Goal: Transaction & Acquisition: Purchase product/service

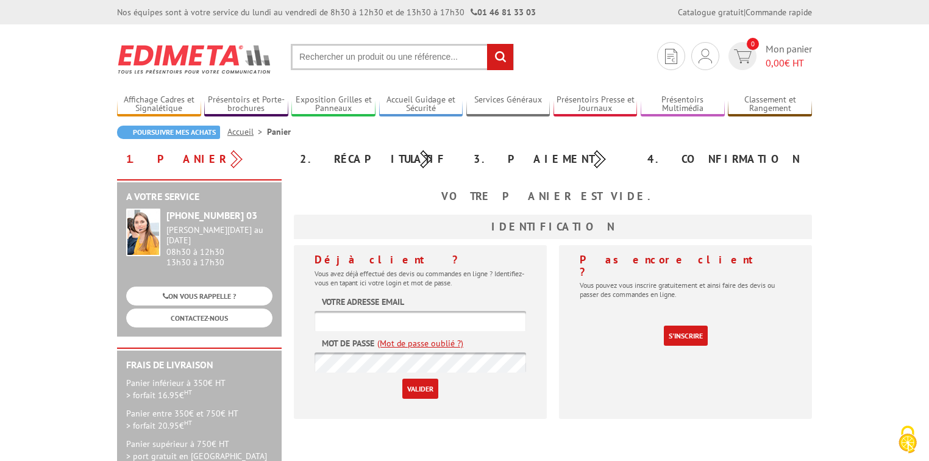
click at [322, 63] on input "text" at bounding box center [402, 57] width 223 height 26
click at [702, 51] on img at bounding box center [705, 56] width 13 height 15
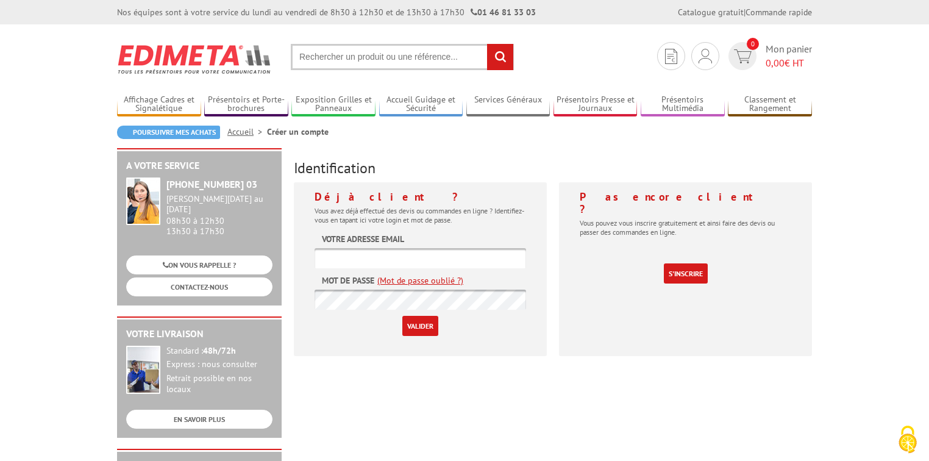
click at [373, 261] on input "text" at bounding box center [421, 258] width 212 height 20
type input "[PERSON_NAME][EMAIL_ADDRESS][DOMAIN_NAME]"
click at [402, 316] on input "Valider" at bounding box center [420, 326] width 36 height 20
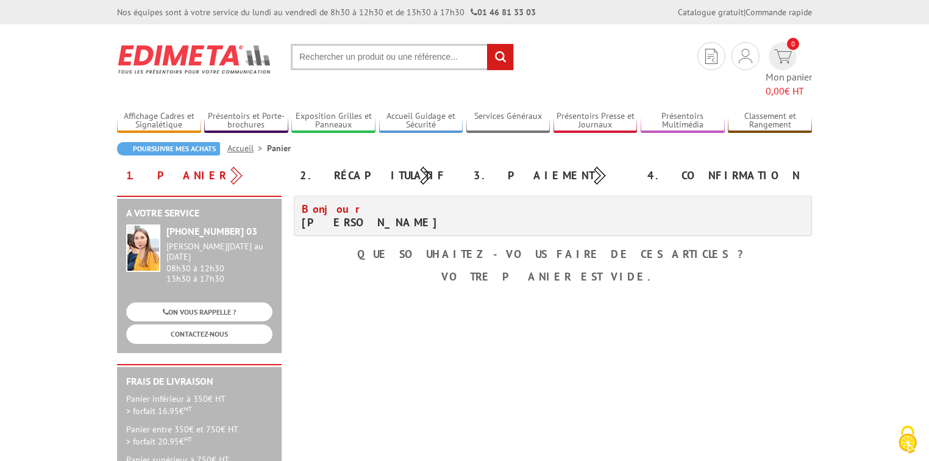
click at [371, 59] on input "text" at bounding box center [402, 57] width 223 height 26
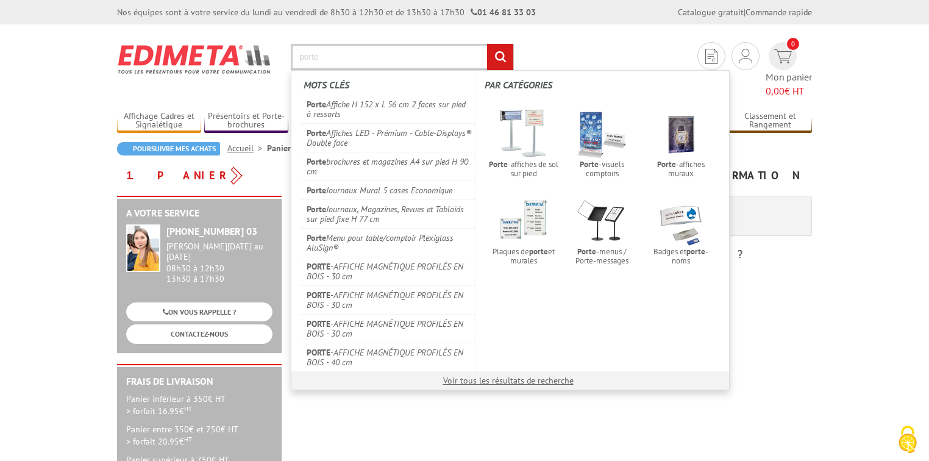
click at [322, 53] on input "porte" at bounding box center [402, 57] width 223 height 26
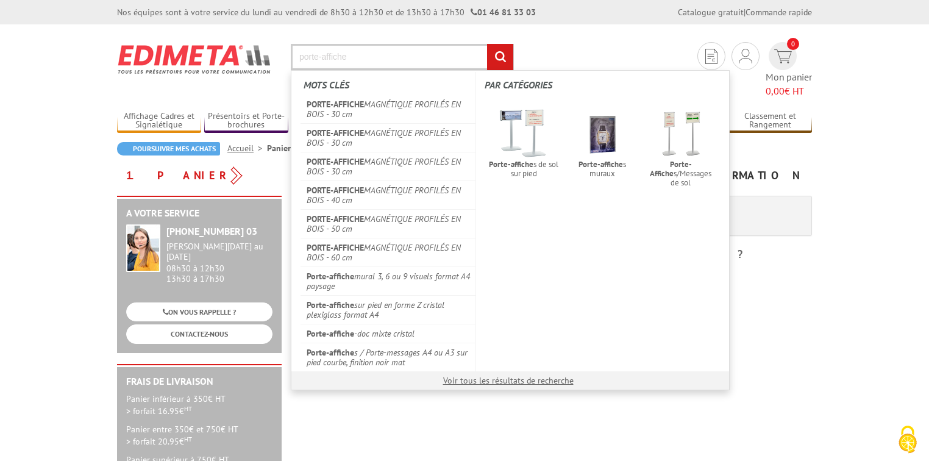
type input "porte-affiche"
click at [487, 44] on input "rechercher" at bounding box center [500, 57] width 26 height 26
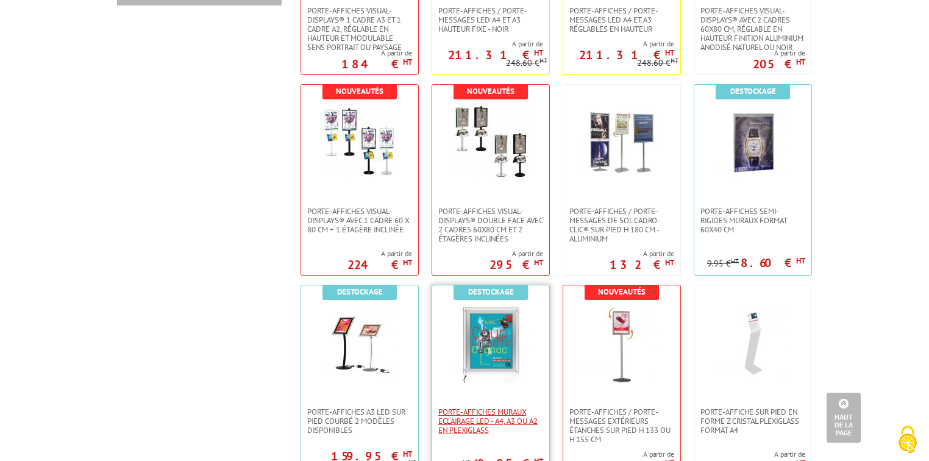
scroll to position [829, 0]
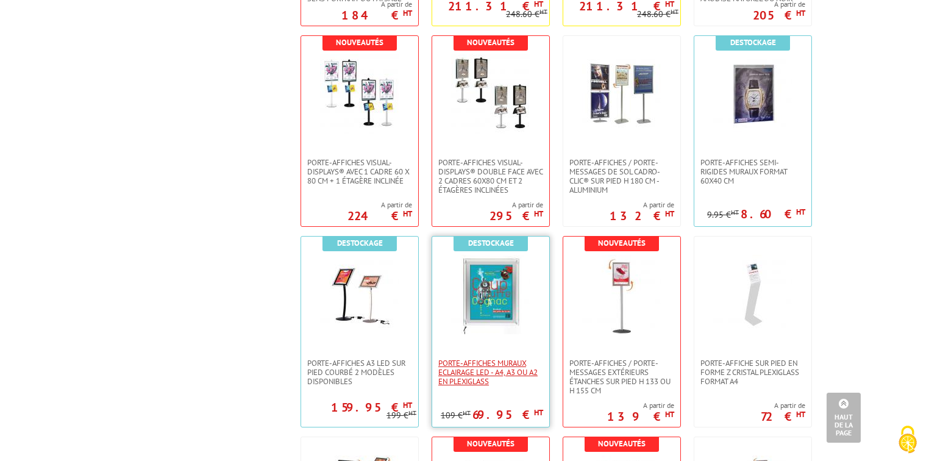
click at [498, 374] on span "Porte-Affiches Muraux Eclairage LED - A4, A3 ou A2 en plexiglass" at bounding box center [490, 371] width 105 height 27
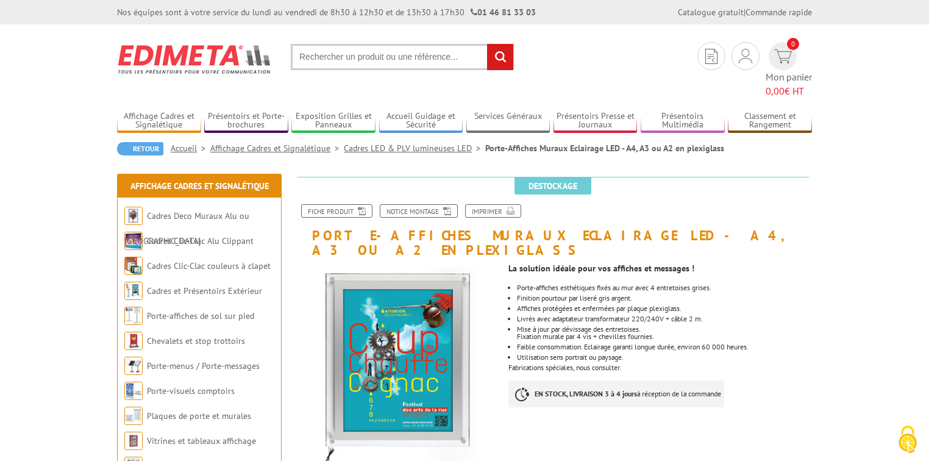
click at [355, 62] on input "text" at bounding box center [402, 57] width 223 height 26
drag, startPoint x: 456, startPoint y: 59, endPoint x: 229, endPoint y: 62, distance: 226.8
click at [229, 60] on section "Mon compte Mes devis & commandes Déconnexion 0 Mon panier 0,00 € HT rechercher" at bounding box center [464, 61] width 695 height 74
type input "presentoirs livres"
click at [487, 44] on input "rechercher" at bounding box center [500, 57] width 26 height 26
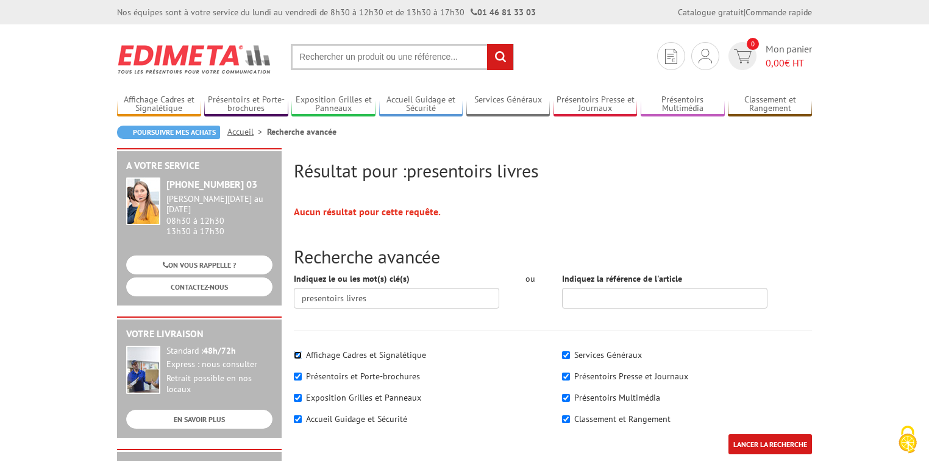
click at [297, 355] on input"] "Affichage Cadres et Signalétique" at bounding box center [298, 355] width 8 height 8
checkbox input"] "false"
drag, startPoint x: 296, startPoint y: 396, endPoint x: 295, endPoint y: 404, distance: 7.9
click at [295, 396] on input"] "Exposition Grilles et Panneaux" at bounding box center [298, 398] width 8 height 8
checkbox input"] "false"
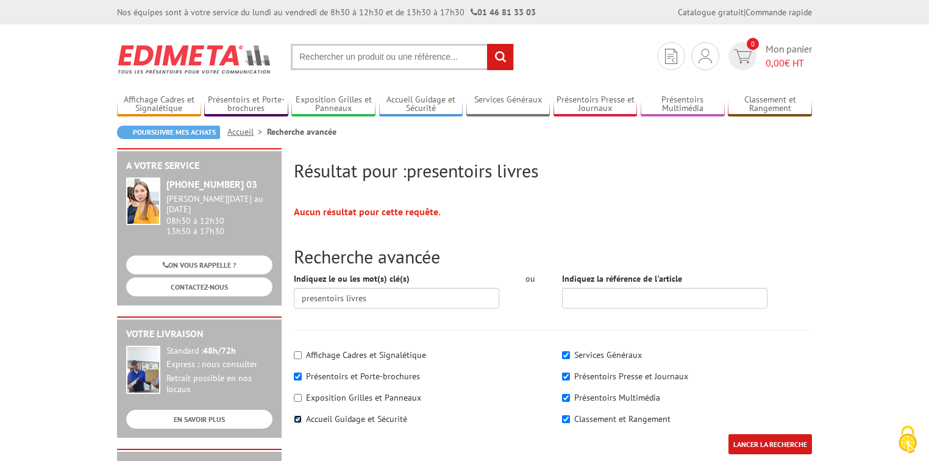
click at [298, 416] on input"] "Accueil Guidage et Sécurité" at bounding box center [298, 419] width 8 height 8
checkbox input"] "false"
click at [564, 351] on input"] "Services Généraux" at bounding box center [566, 355] width 8 height 8
checkbox input"] "false"
click at [560, 376] on div "Services Généraux Présentoirs Presse et Journaux" at bounding box center [687, 388] width 268 height 91
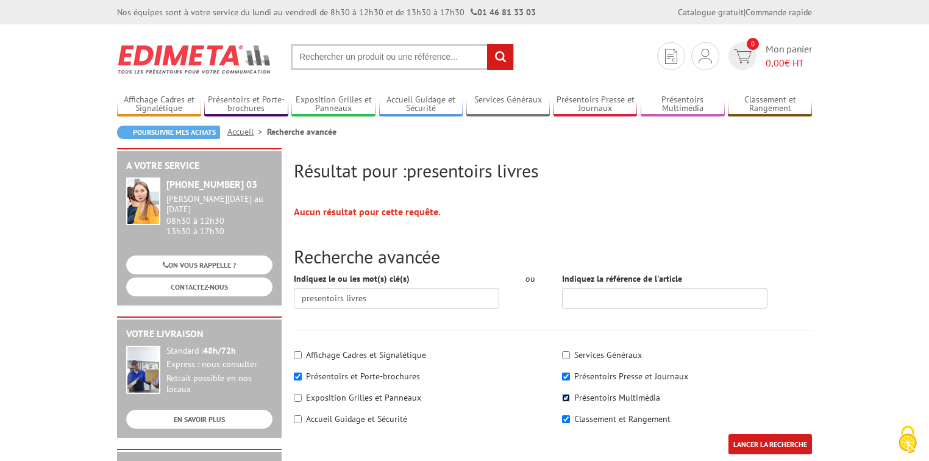
click at [564, 400] on input"] "Présentoirs Multimédia" at bounding box center [566, 398] width 8 height 8
checkbox input"] "false"
click at [564, 377] on input"] "Présentoirs Presse et Journaux" at bounding box center [566, 376] width 8 height 8
checkbox input"] "false"
click at [569, 423] on div "Classement et Rangement" at bounding box center [687, 419] width 250 height 12
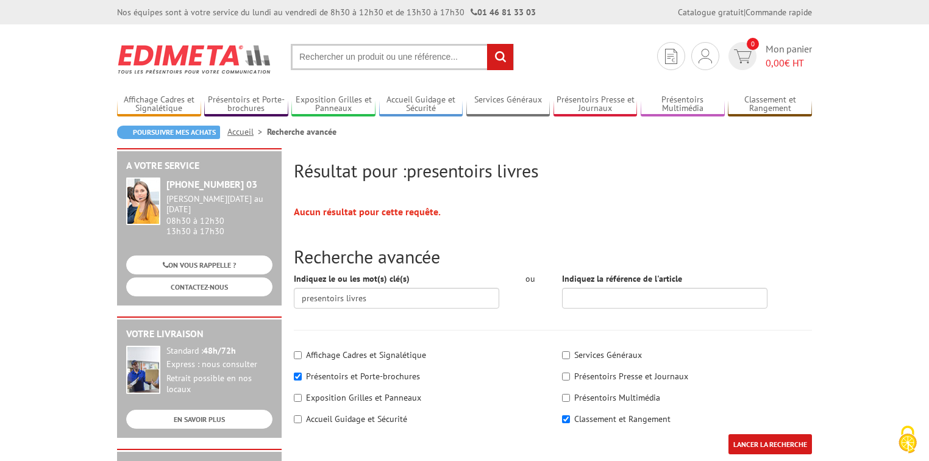
click at [748, 441] on input "LANCER LA RECHERCHE" at bounding box center [770, 444] width 84 height 20
click at [773, 446] on input "LANCER LA RECHERCHE" at bounding box center [770, 444] width 84 height 20
click at [565, 418] on input"] "Classement et Rangement" at bounding box center [566, 419] width 8 height 8
checkbox input"] "false"
click at [758, 444] on input "LANCER LA RECHERCHE" at bounding box center [770, 444] width 84 height 20
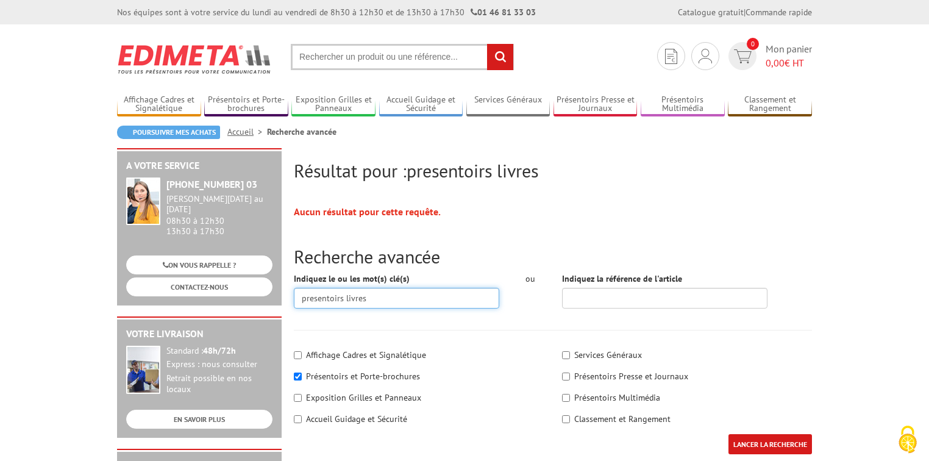
click at [404, 296] on input "presentoirs livres" at bounding box center [396, 298] width 205 height 21
type input "presentoirs"
click at [728, 434] on input "LANCER LA RECHERCHE" at bounding box center [770, 444] width 84 height 20
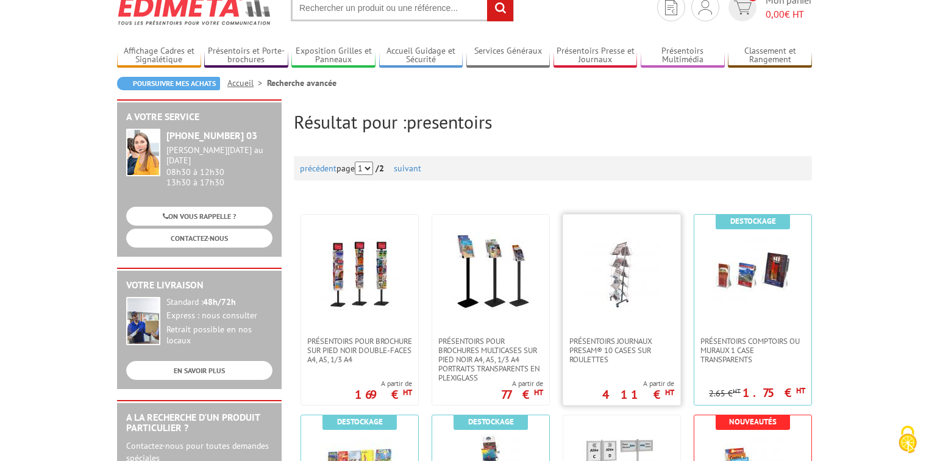
scroll to position [98, 0]
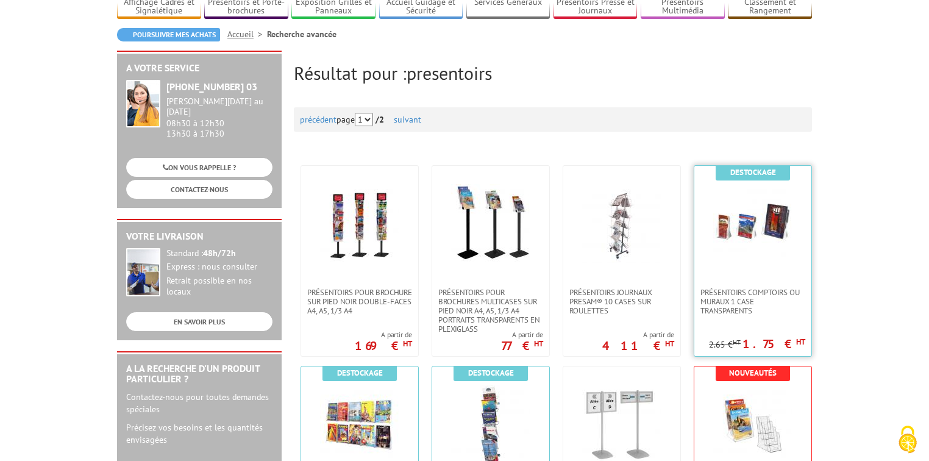
click at [755, 235] on img at bounding box center [752, 223] width 79 height 79
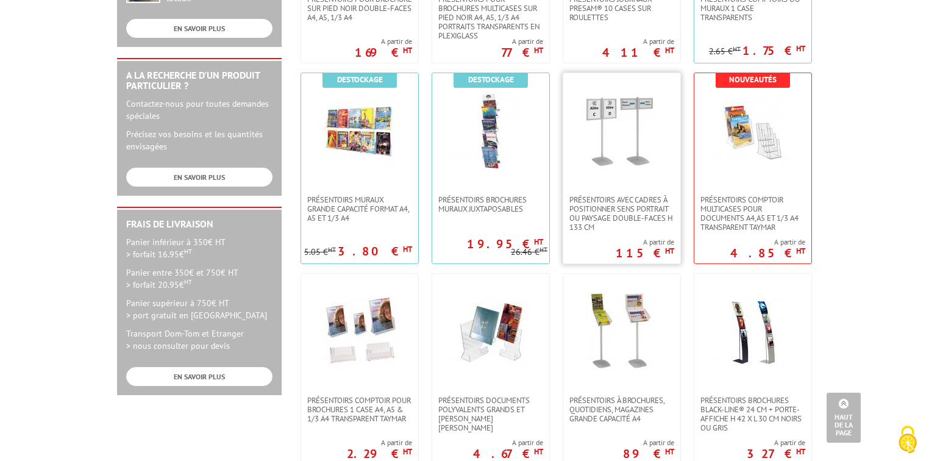
scroll to position [440, 0]
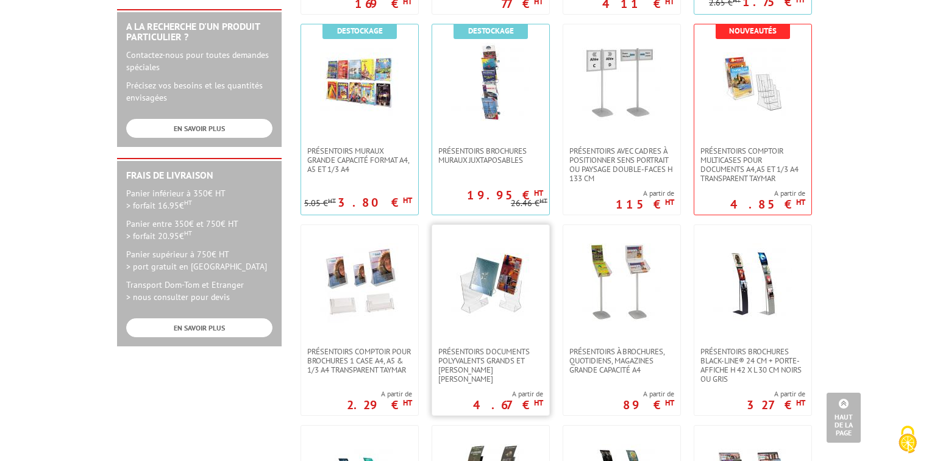
click at [488, 321] on img at bounding box center [490, 282] width 79 height 79
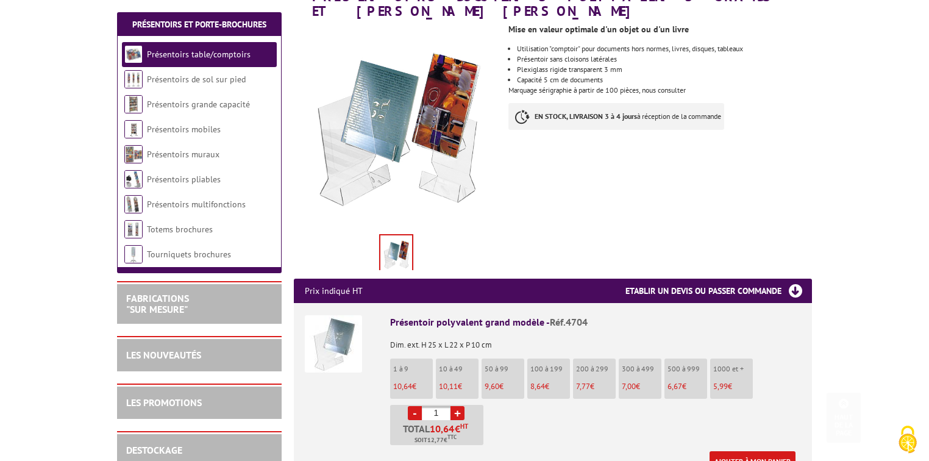
scroll to position [244, 0]
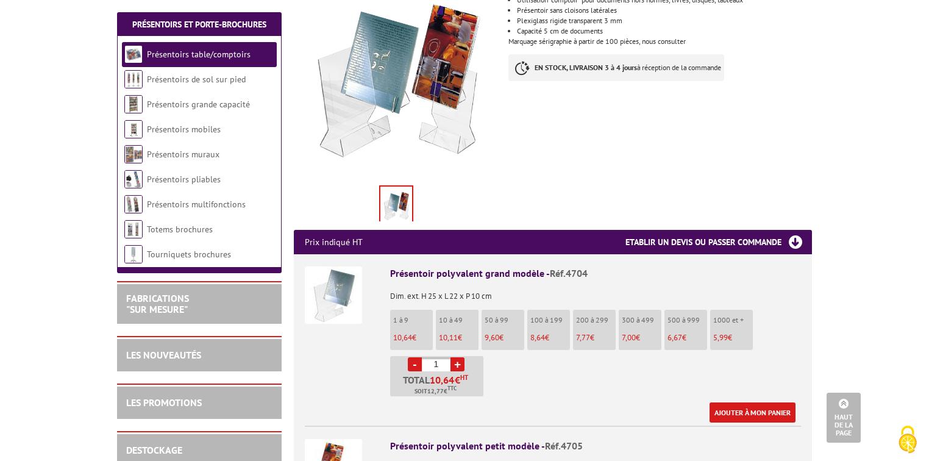
click at [441, 357] on input "1" at bounding box center [436, 364] width 29 height 14
type input "10"
click at [534, 353] on ul "1 à 9 10,64 € 10 à 49 10,11 € 50 à 99 9,60 € 100 à 199 8,64 € 200 à 299" at bounding box center [595, 353] width 411 height 87
click at [730, 402] on link "Ajouter à mon panier" at bounding box center [753, 412] width 86 height 20
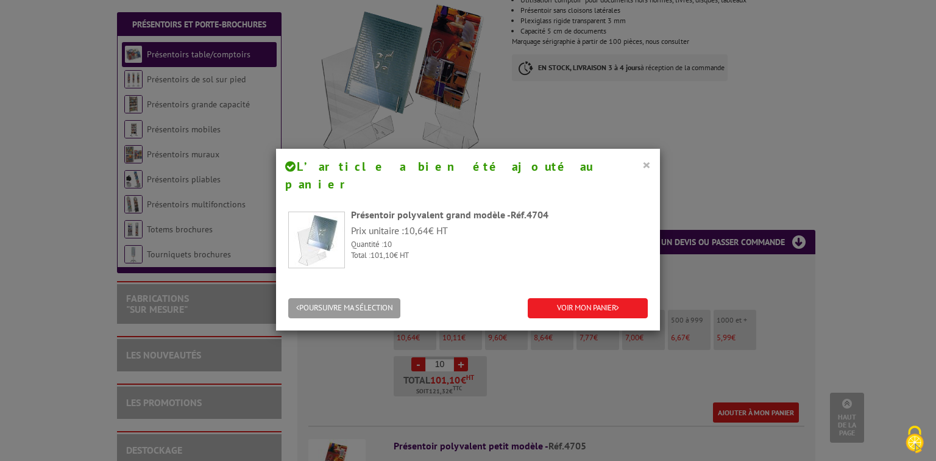
click at [642, 168] on button "×" at bounding box center [646, 165] width 9 height 16
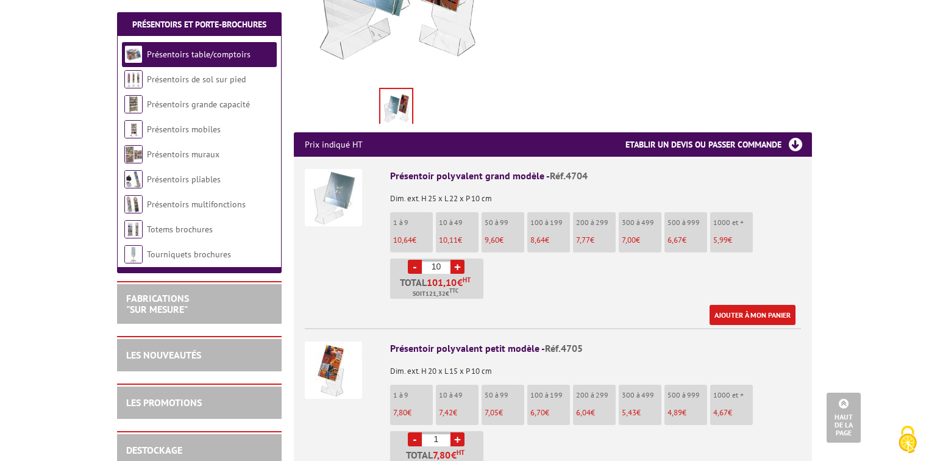
scroll to position [439, 0]
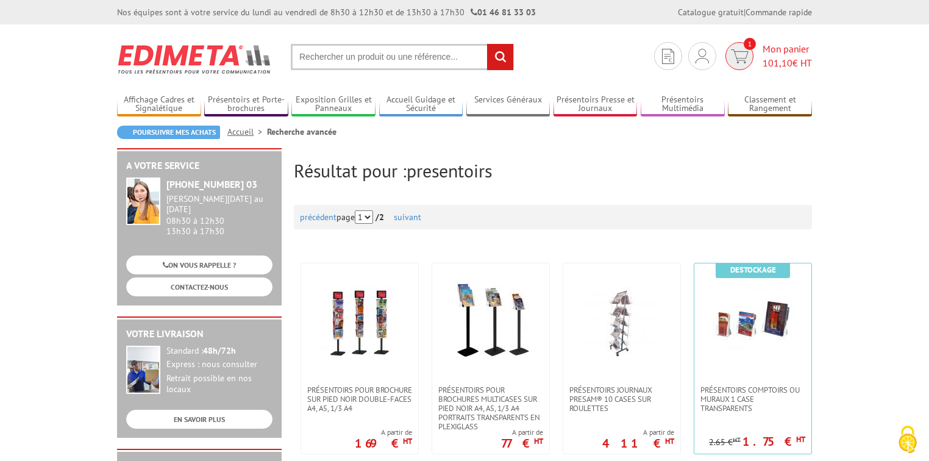
click at [763, 58] on span "101,10" at bounding box center [778, 63] width 30 height 12
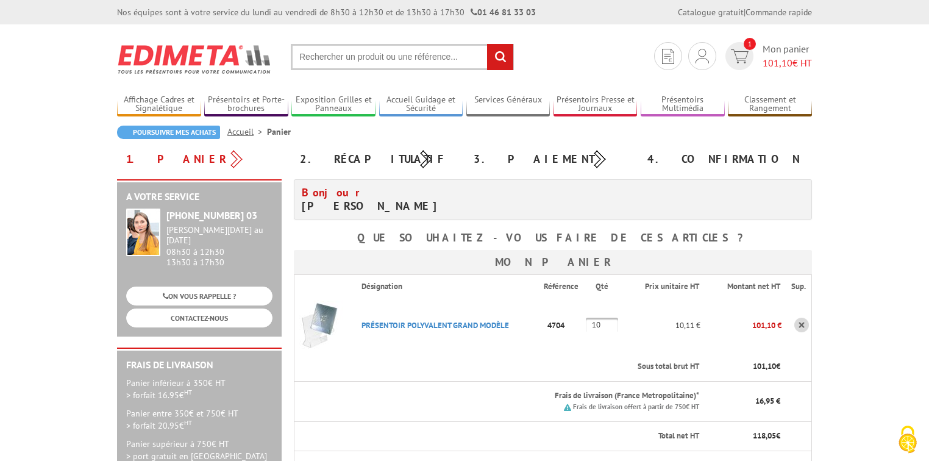
click at [363, 57] on input "text" at bounding box center [402, 57] width 223 height 26
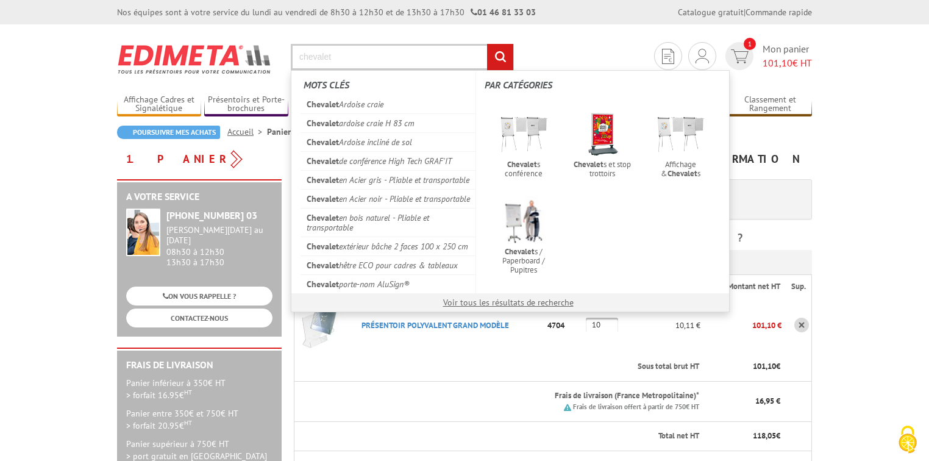
type input "chevalet"
click at [487, 44] on input "rechercher" at bounding box center [500, 57] width 26 height 26
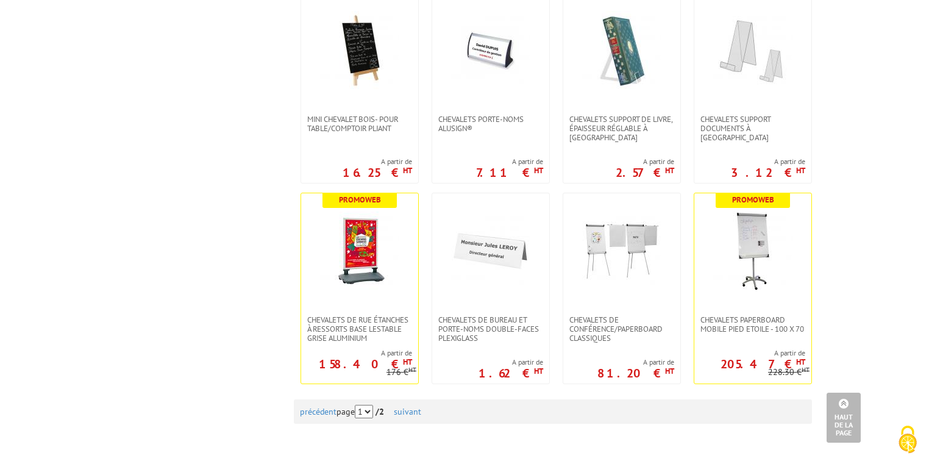
scroll to position [1268, 0]
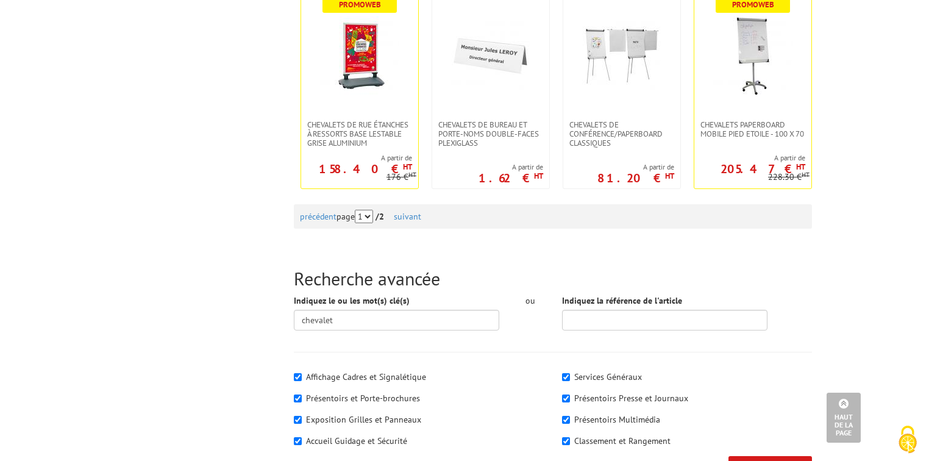
click at [416, 222] on div "précédent page 1 2 / 2 suivant" at bounding box center [553, 216] width 506 height 24
click at [416, 216] on link "suivant" at bounding box center [407, 216] width 27 height 11
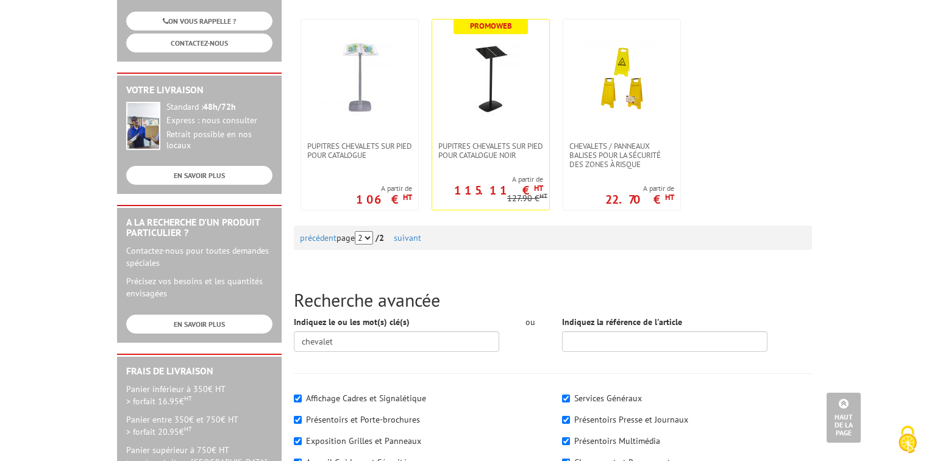
scroll to position [146, 0]
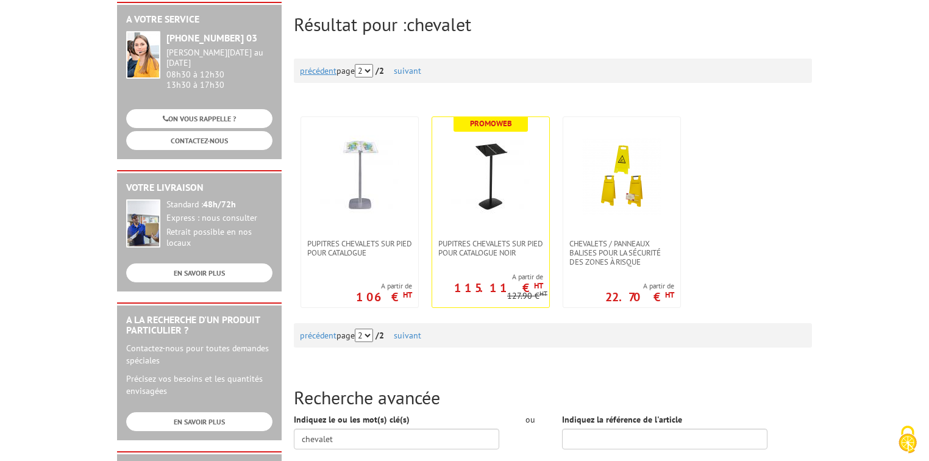
click at [318, 70] on link "précédent" at bounding box center [318, 70] width 37 height 11
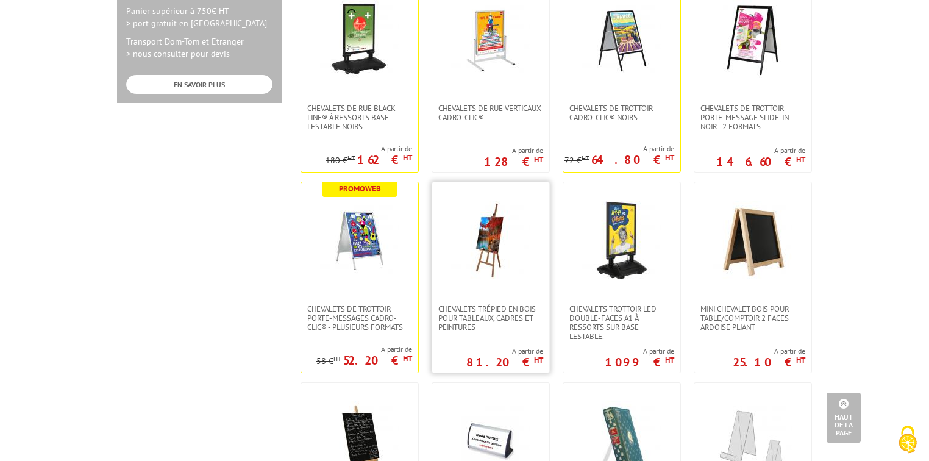
scroll to position [829, 0]
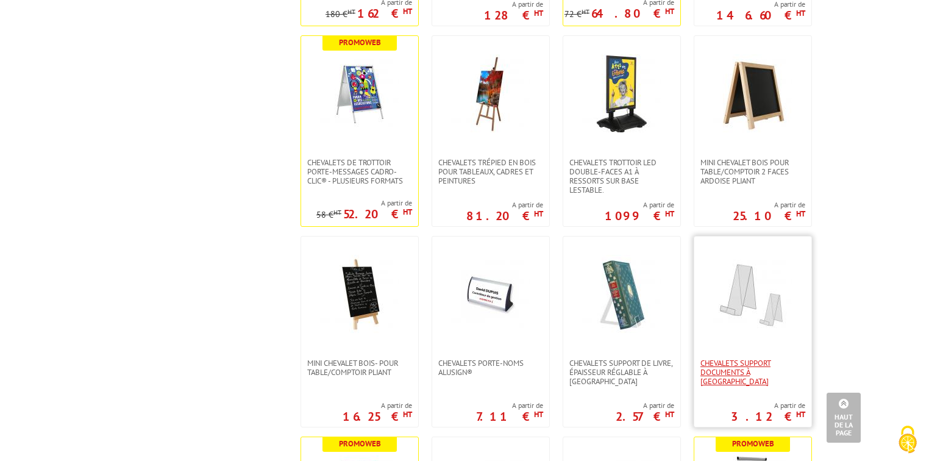
click at [739, 366] on span "CHEVALETS SUPPORT DOCUMENTS À [GEOGRAPHIC_DATA]" at bounding box center [752, 371] width 105 height 27
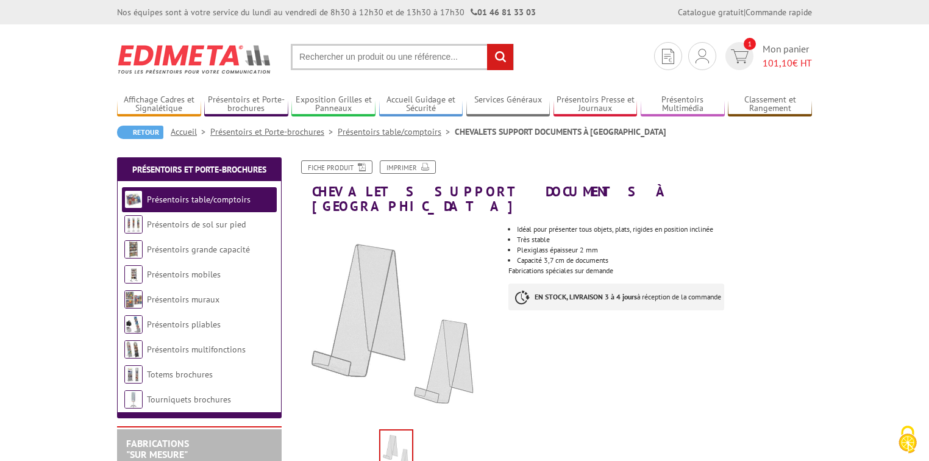
click at [400, 131] on link "Présentoirs table/comptoirs" at bounding box center [396, 131] width 117 height 11
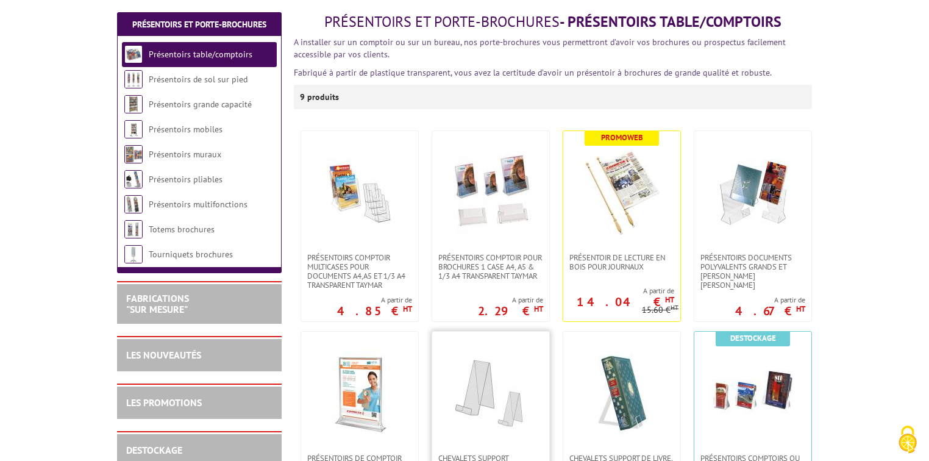
scroll to position [195, 0]
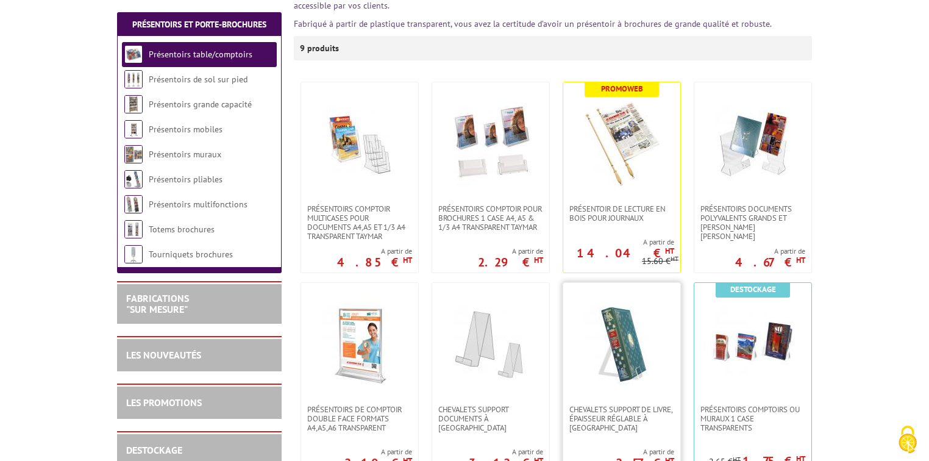
click at [619, 358] on img at bounding box center [621, 343] width 85 height 85
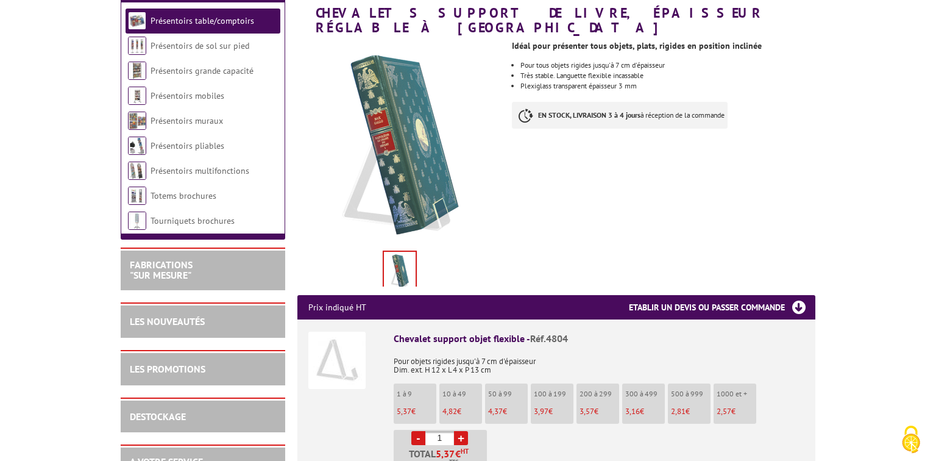
scroll to position [244, 0]
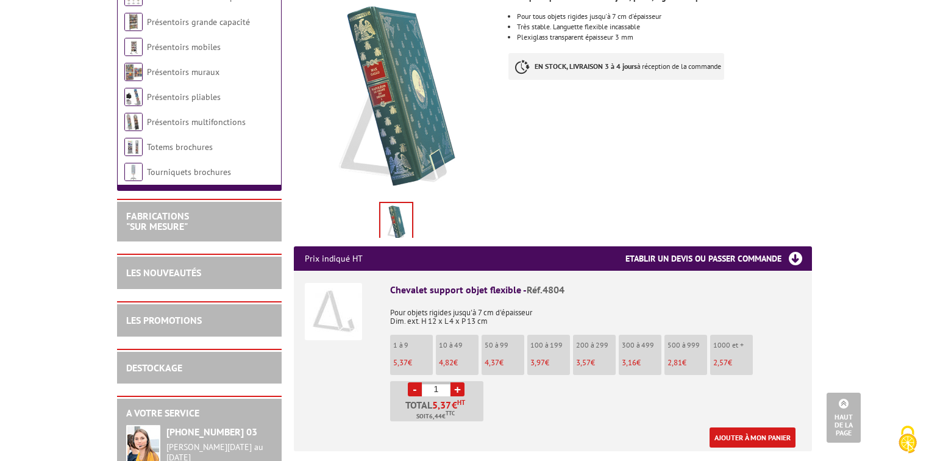
click at [439, 335] on li "10 à 49 4,82 €" at bounding box center [457, 355] width 43 height 40
click at [458, 382] on link "+" at bounding box center [457, 389] width 14 height 14
click at [445, 382] on input "2" at bounding box center [436, 389] width 29 height 14
click at [460, 382] on link "+" at bounding box center [457, 389] width 14 height 14
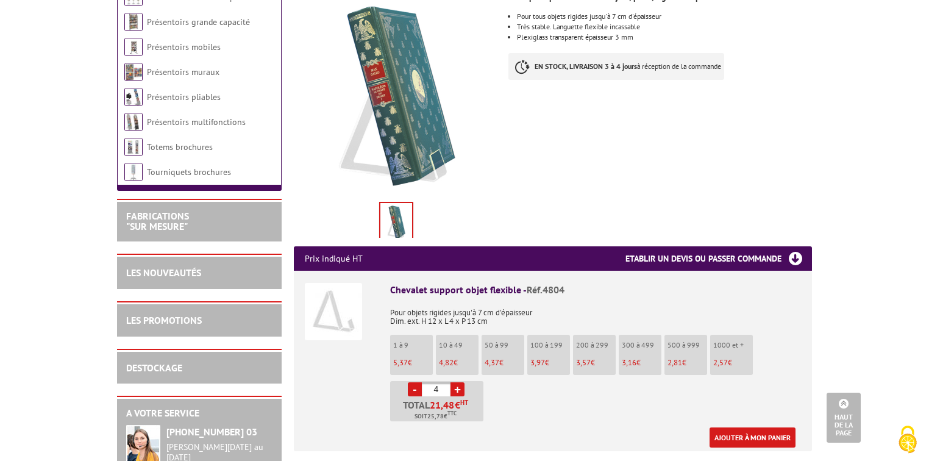
click at [460, 382] on link "+" at bounding box center [457, 389] width 14 height 14
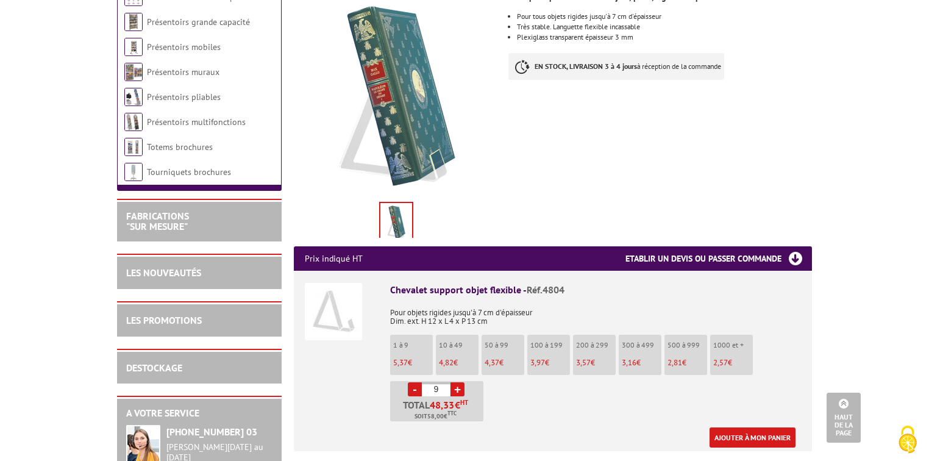
click at [460, 382] on link "+" at bounding box center [457, 389] width 14 height 14
click at [418, 382] on link "-" at bounding box center [415, 389] width 14 height 14
type input "10"
click at [741, 427] on link "Ajouter à mon panier" at bounding box center [753, 437] width 86 height 20
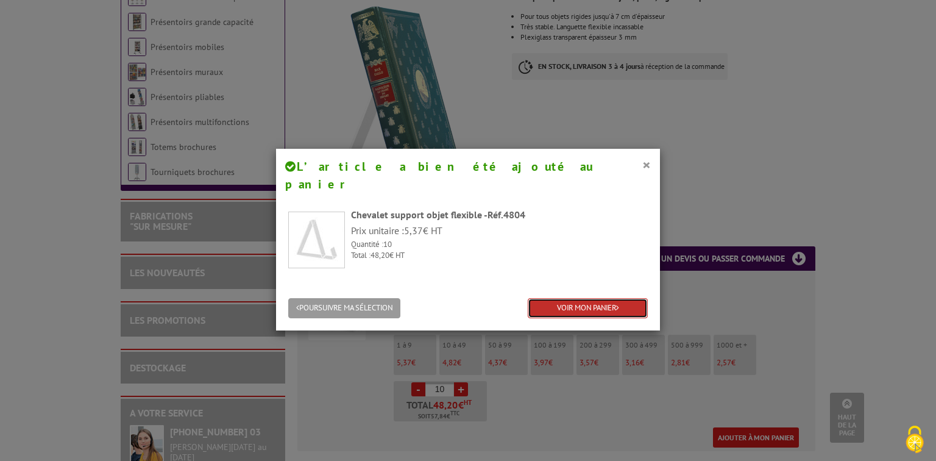
click at [560, 298] on link "VOIR MON PANIER" at bounding box center [588, 308] width 120 height 20
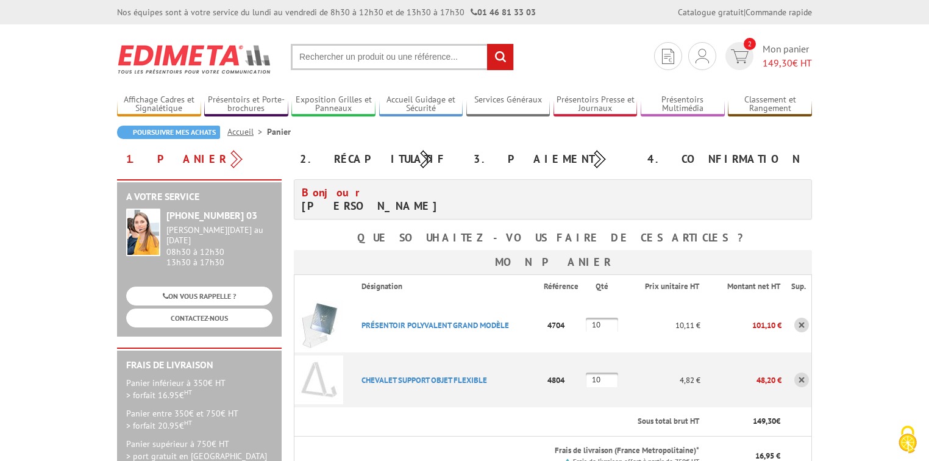
click at [327, 55] on input "text" at bounding box center [402, 57] width 223 height 26
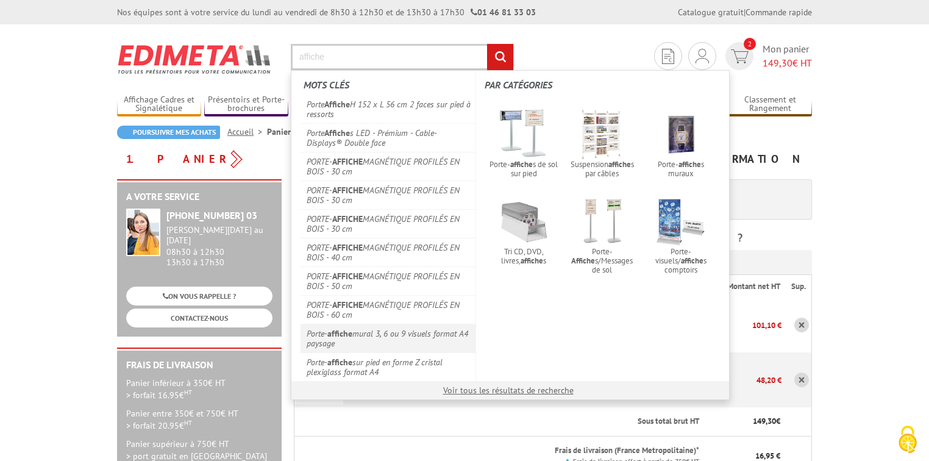
type input "affiche"
click at [326, 332] on link "Porte- affiche mural 3, 6 ou 9 visuels format A4 paysage" at bounding box center [388, 338] width 175 height 29
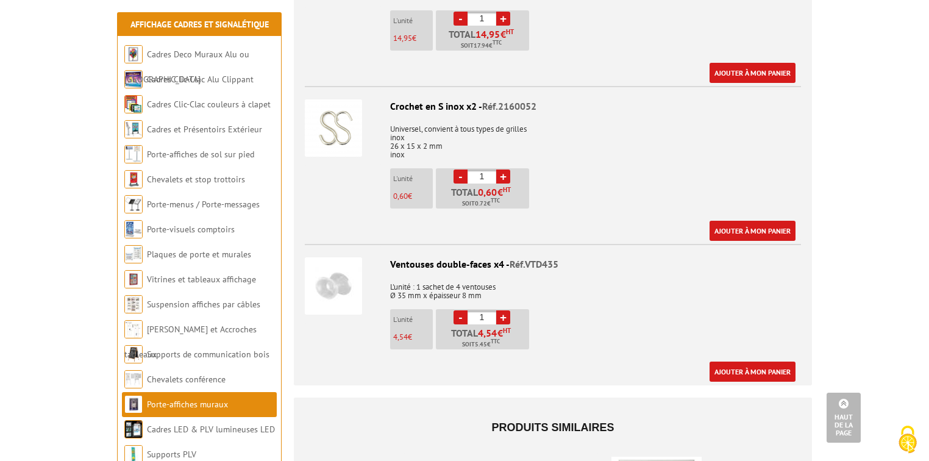
scroll to position [1268, 0]
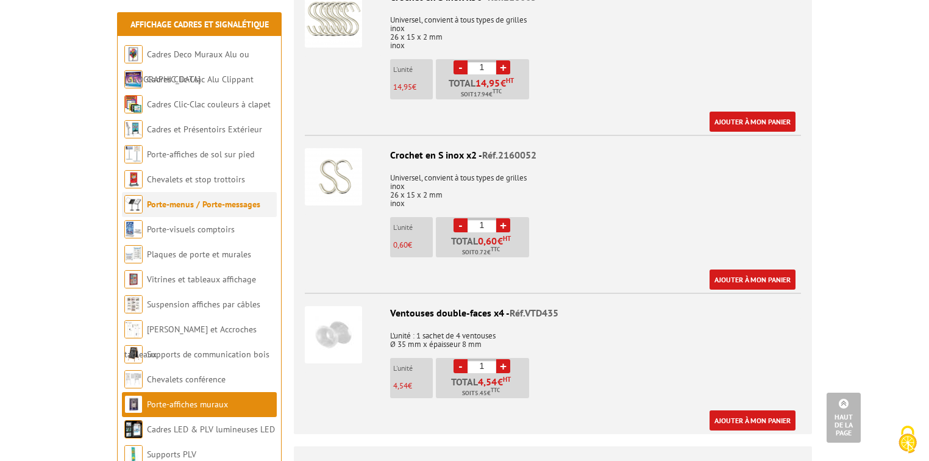
click at [219, 201] on link "Porte-menus / Porte-messages" at bounding box center [203, 204] width 113 height 11
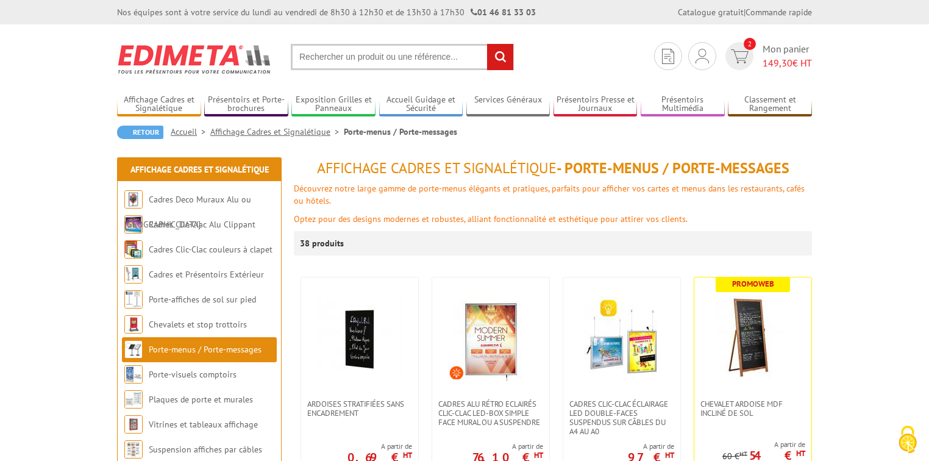
click at [299, 132] on link "Affichage Cadres et Signalétique" at bounding box center [276, 131] width 133 height 11
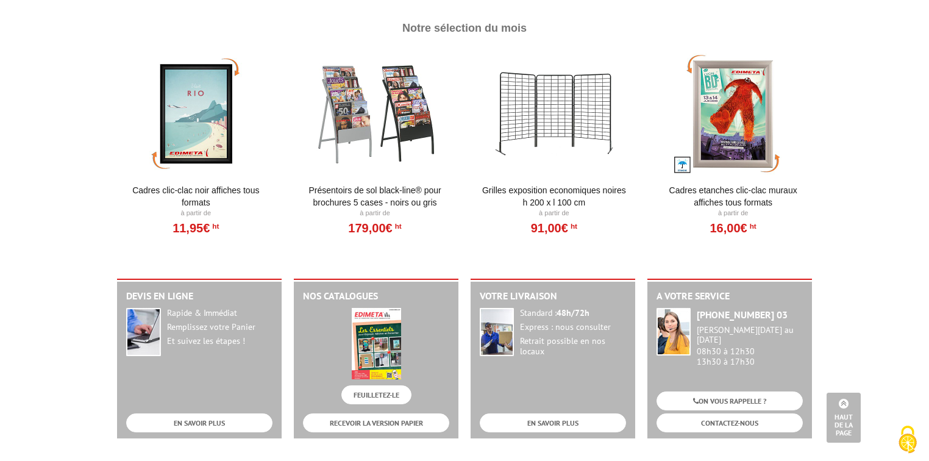
scroll to position [1365, 0]
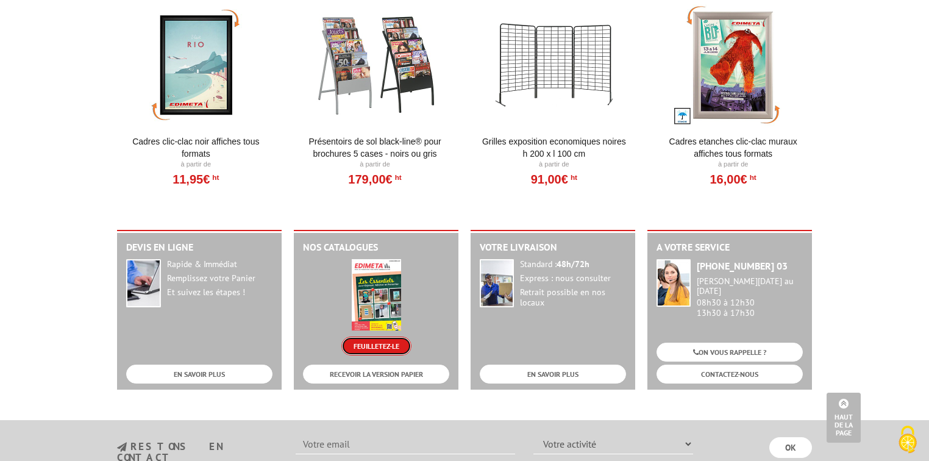
click at [382, 344] on link "FEUILLETEZ-LE" at bounding box center [376, 345] width 70 height 19
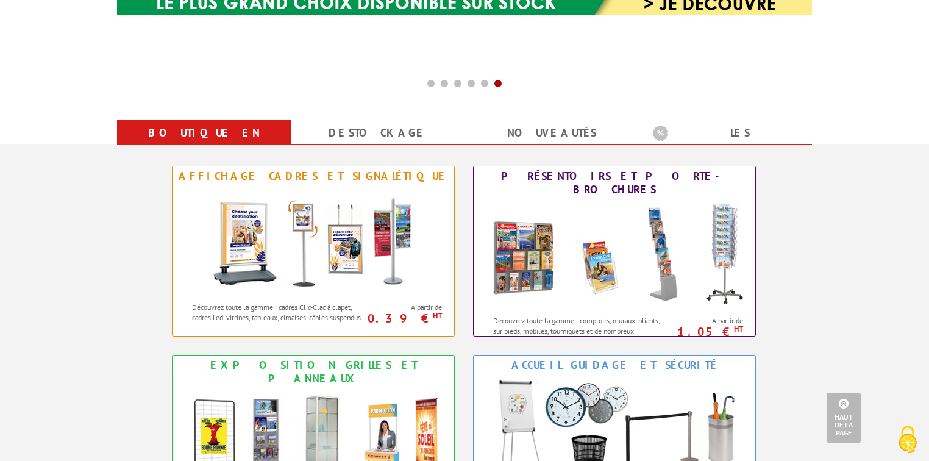
scroll to position [244, 0]
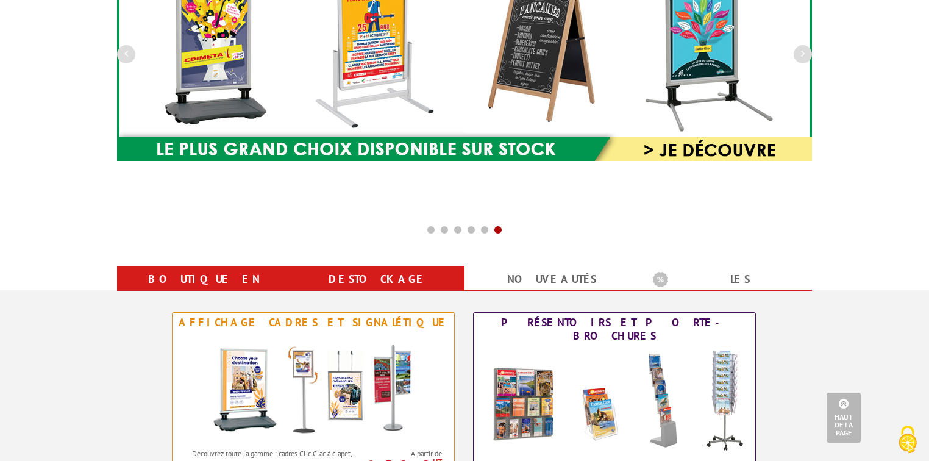
click at [386, 273] on link "Destockage" at bounding box center [377, 279] width 144 height 22
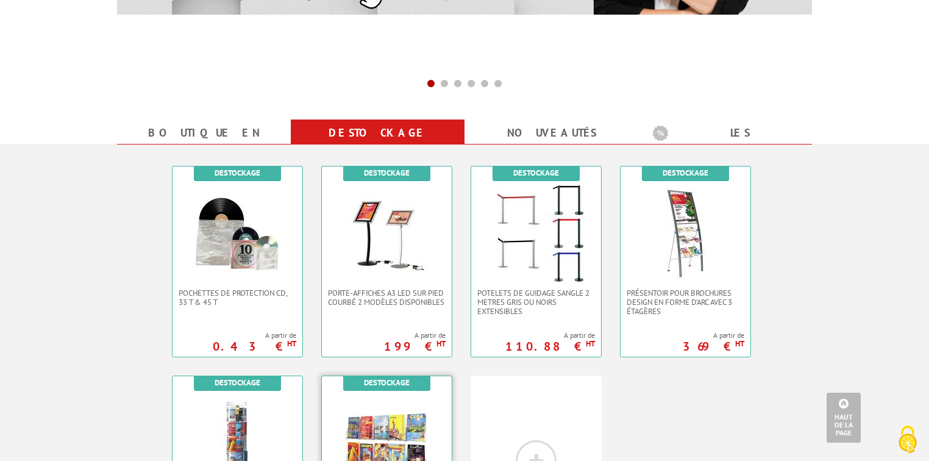
scroll to position [536, 0]
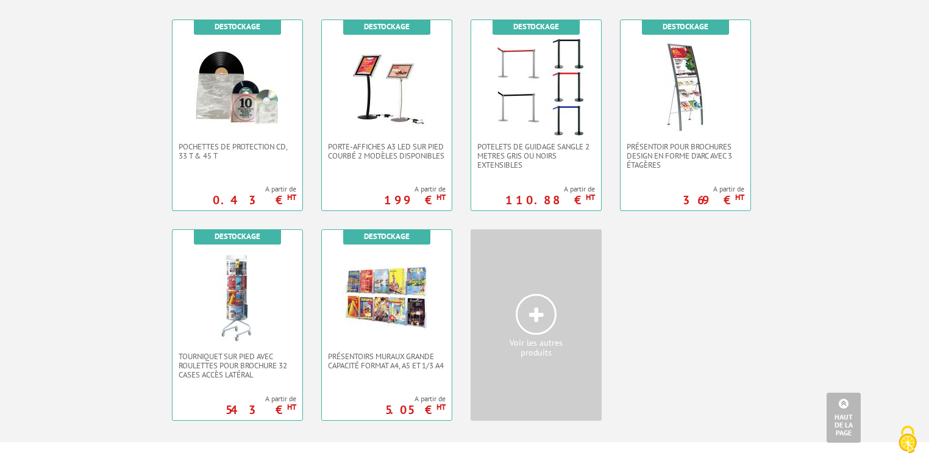
click at [528, 315] on span at bounding box center [536, 314] width 41 height 41
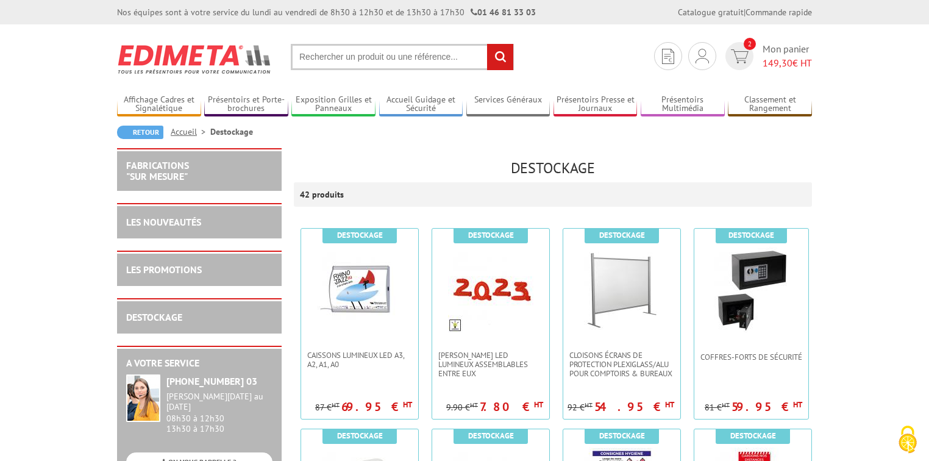
click at [181, 131] on link "Accueil" at bounding box center [191, 131] width 40 height 11
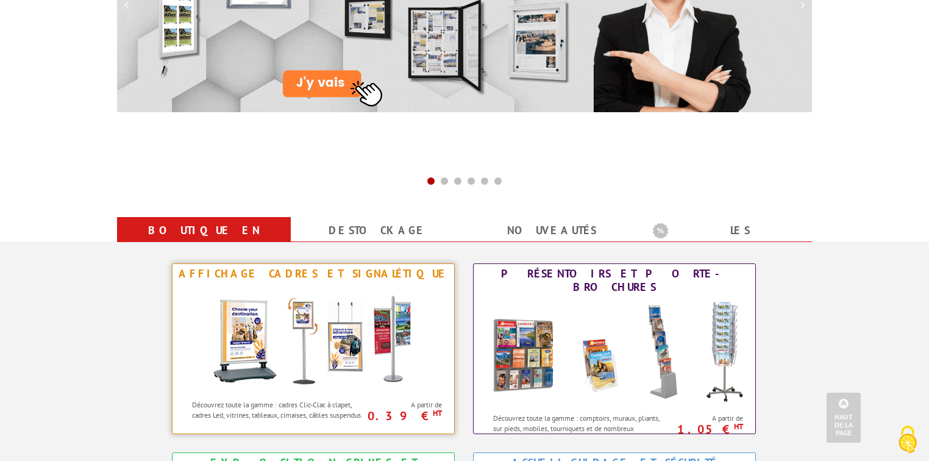
scroll to position [341, 0]
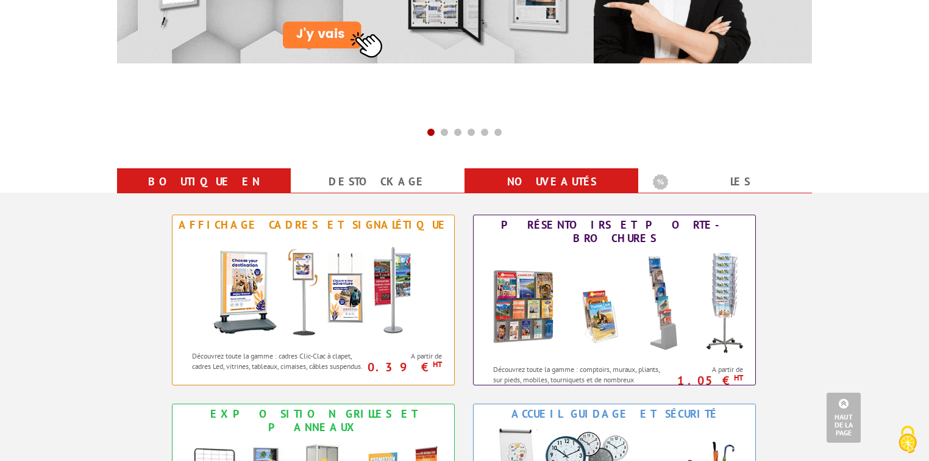
click at [558, 178] on link "nouveautés" at bounding box center [551, 182] width 144 height 22
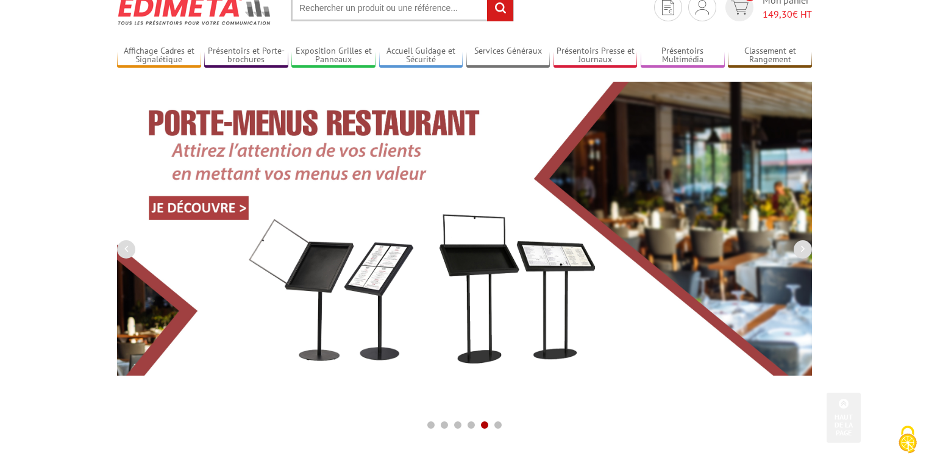
scroll to position [0, 0]
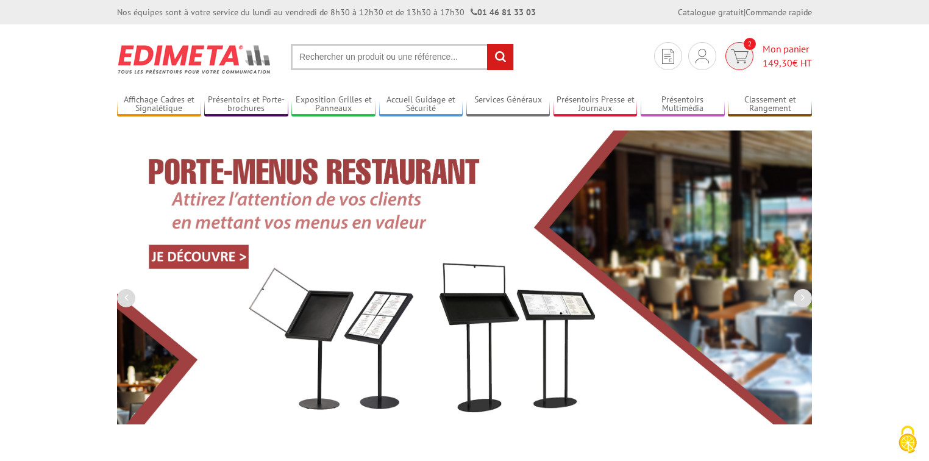
click at [767, 46] on span "Mon panier 149,30 € HT" at bounding box center [787, 56] width 49 height 28
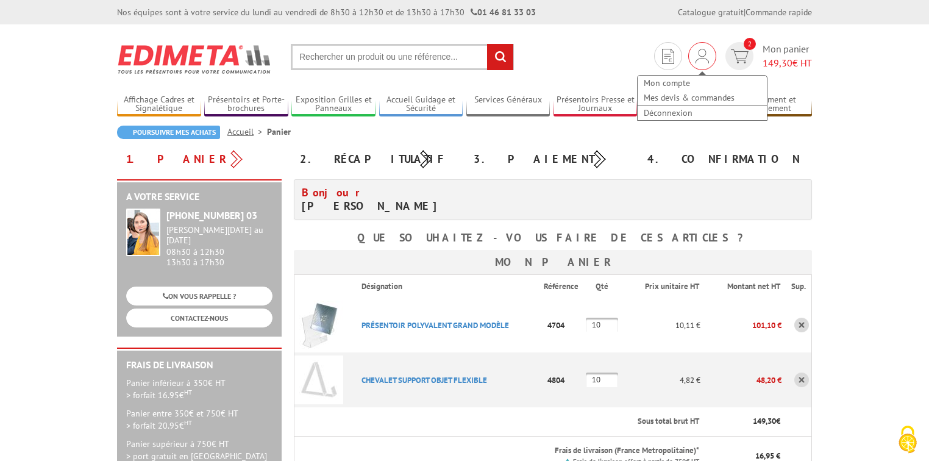
click at [692, 52] on div "Mon compte Mes devis & commandes Déconnexion" at bounding box center [702, 56] width 28 height 28
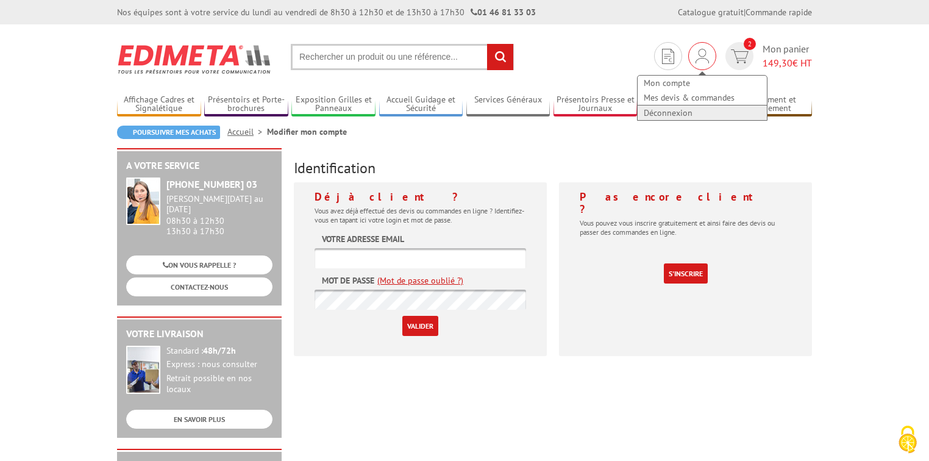
click at [685, 105] on link "Déconnexion" at bounding box center [702, 112] width 129 height 15
